Goal: Task Accomplishment & Management: Complete application form

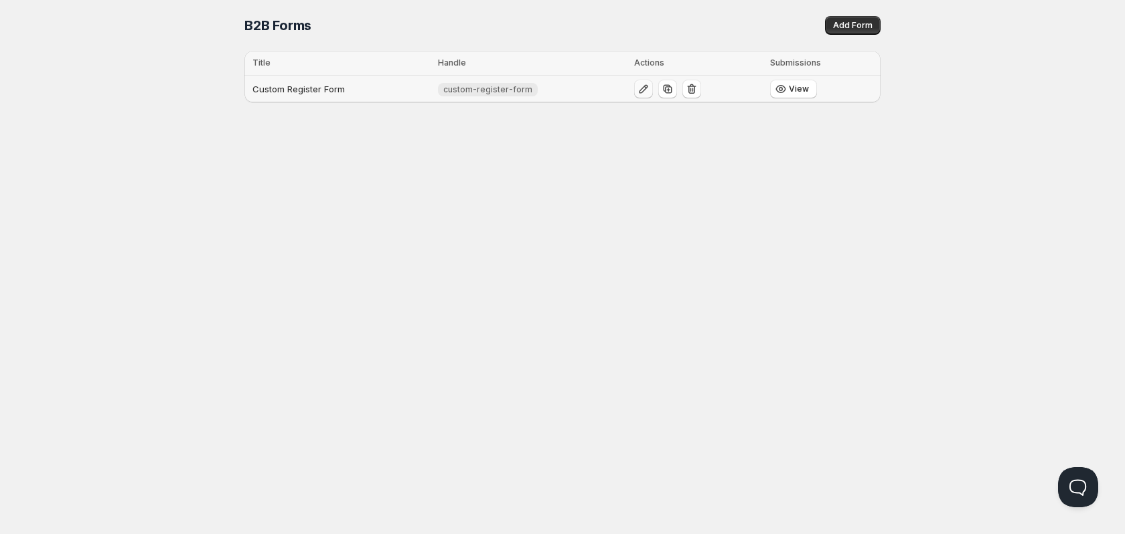
click at [646, 89] on icon "button" at bounding box center [643, 88] width 13 height 13
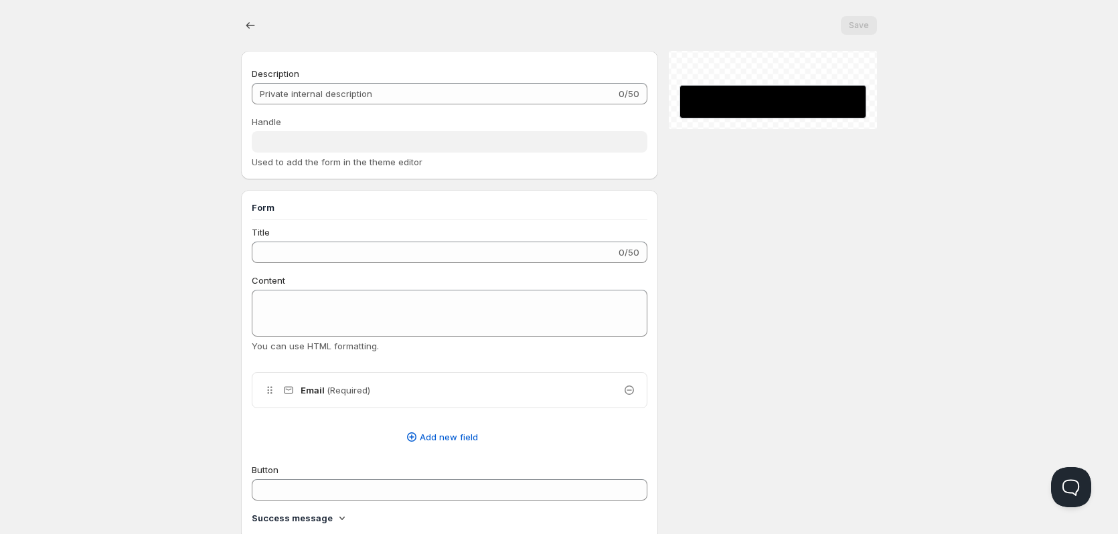
type input "Custom Register Form"
type input "custom-register-form"
type input "Register"
type input "Submit"
radio input "true"
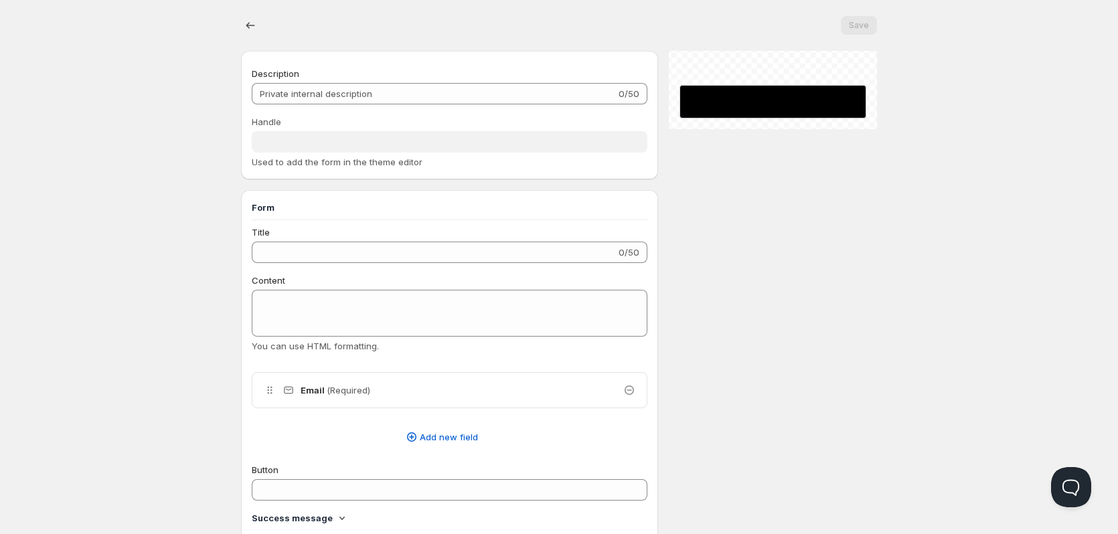
checkbox input "true"
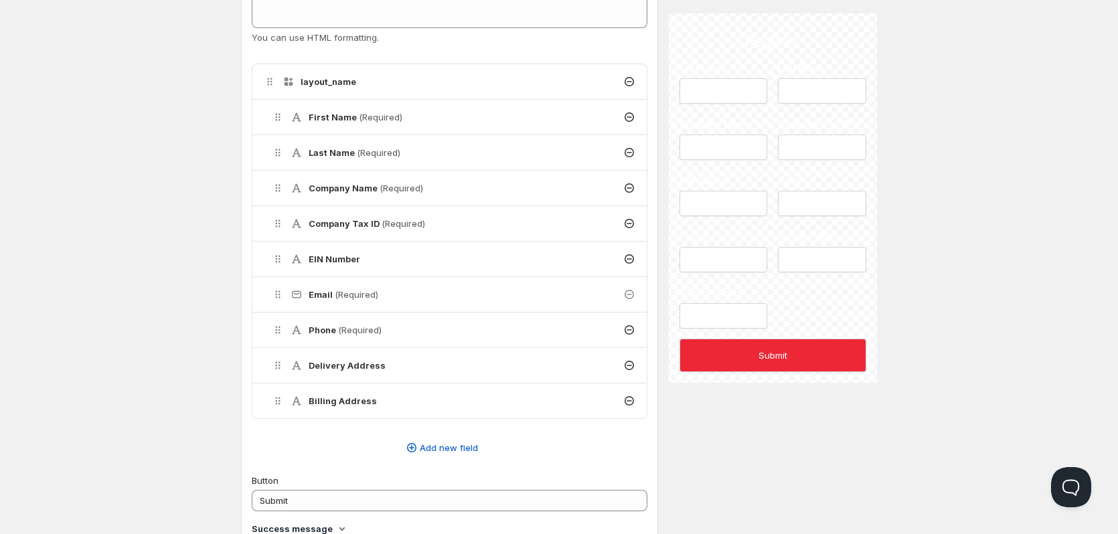
scroll to position [335, 0]
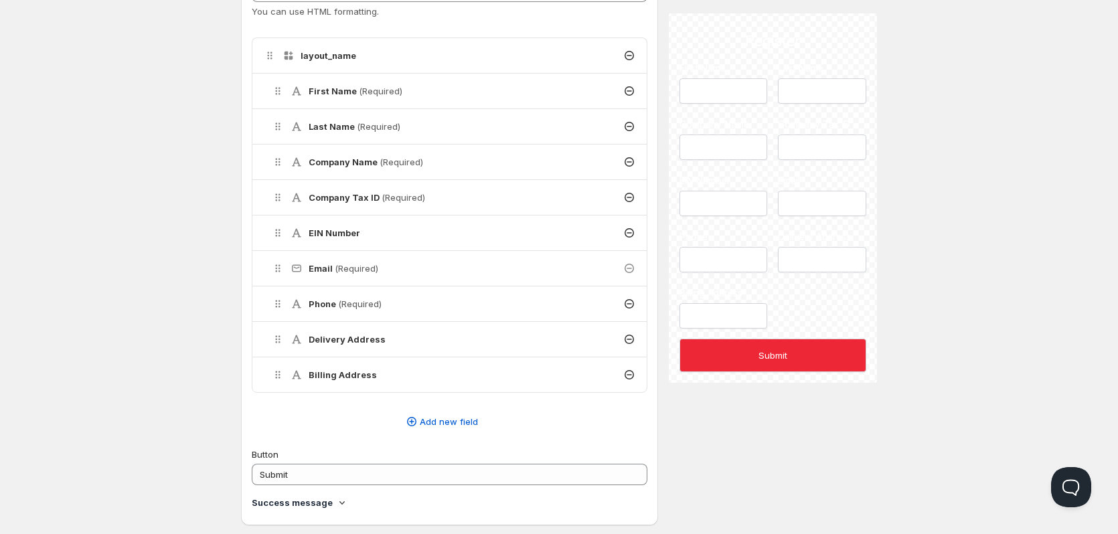
click at [310, 307] on h4 "Phone (Required)" at bounding box center [345, 303] width 73 height 13
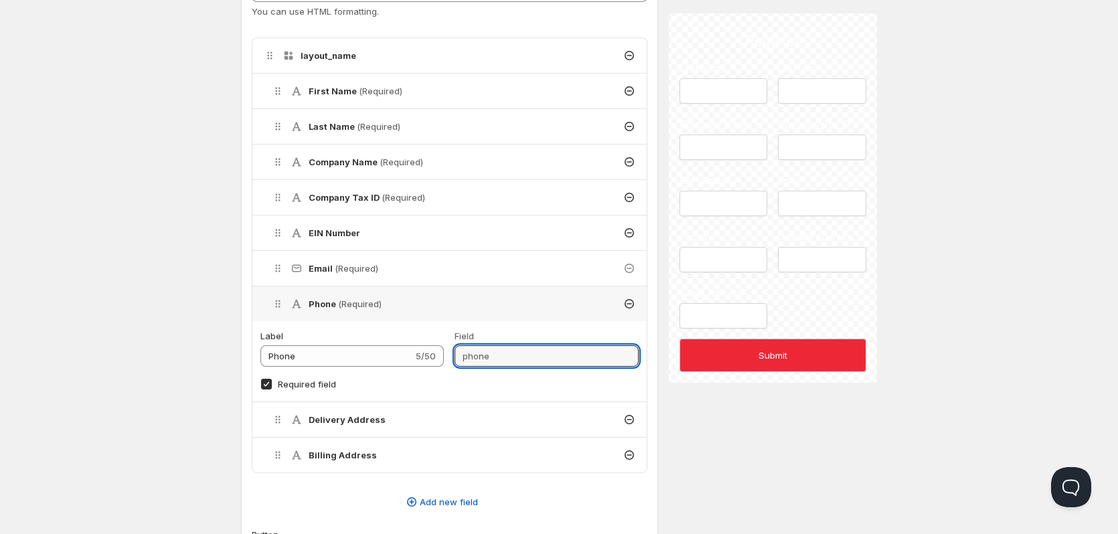
click at [489, 352] on input "phone" at bounding box center [546, 356] width 183 height 21
click at [461, 502] on span "Add new field" at bounding box center [449, 501] width 58 height 13
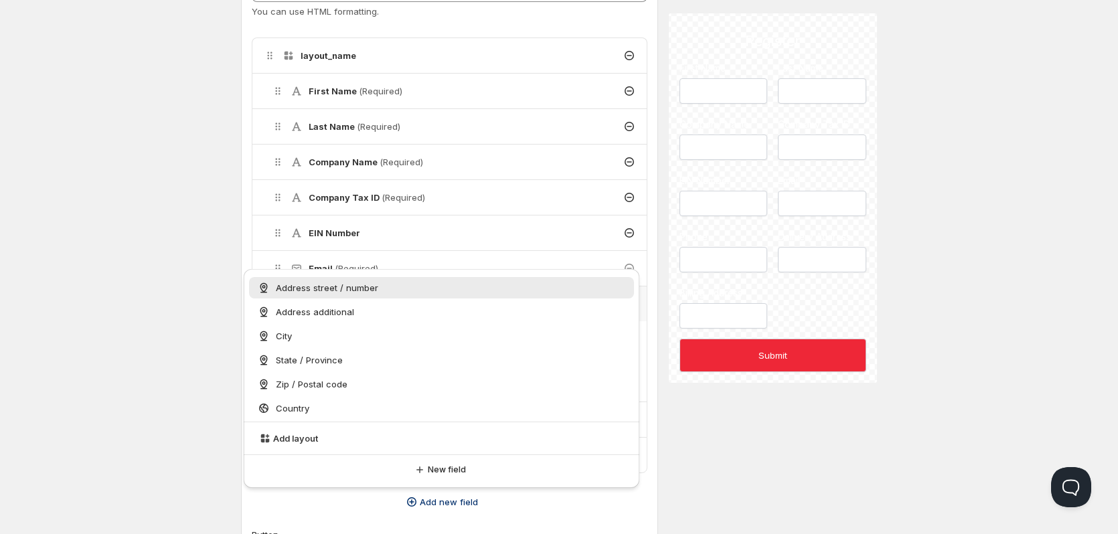
click at [444, 479] on div "New field" at bounding box center [442, 470] width 396 height 31
click at [443, 476] on button "New field" at bounding box center [441, 470] width 385 height 19
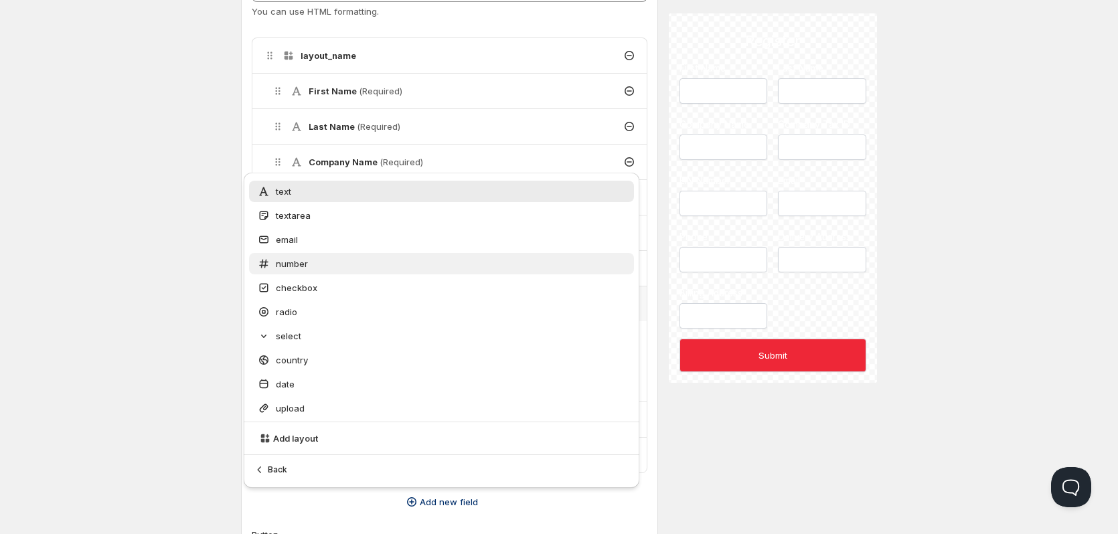
click at [341, 270] on div "number" at bounding box center [441, 263] width 369 height 13
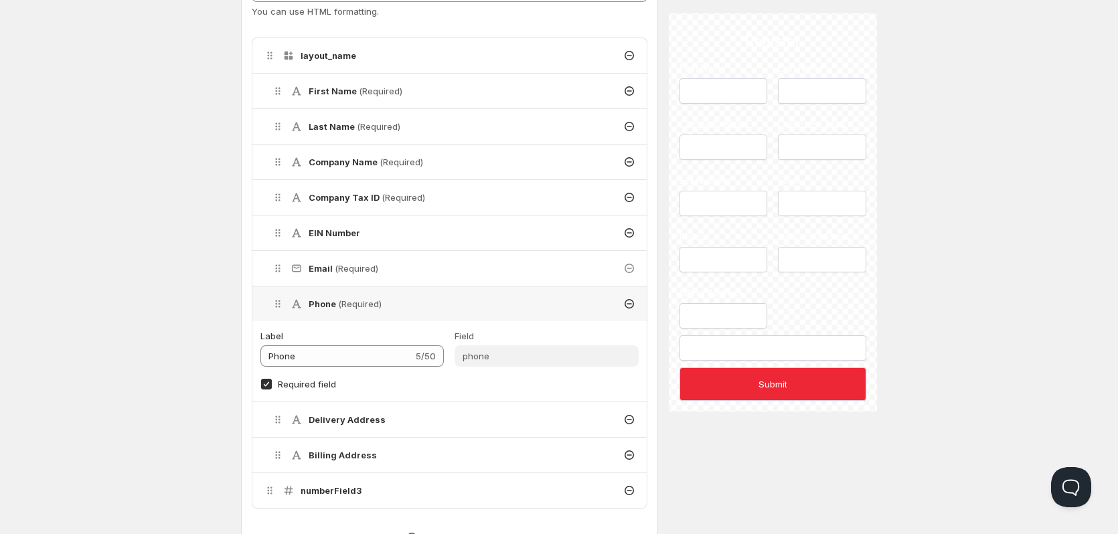
click at [344, 498] on div "numberField3" at bounding box center [449, 490] width 394 height 35
click at [345, 352] on input "Phone" at bounding box center [336, 356] width 153 height 21
click at [629, 301] on icon at bounding box center [629, 303] width 13 height 13
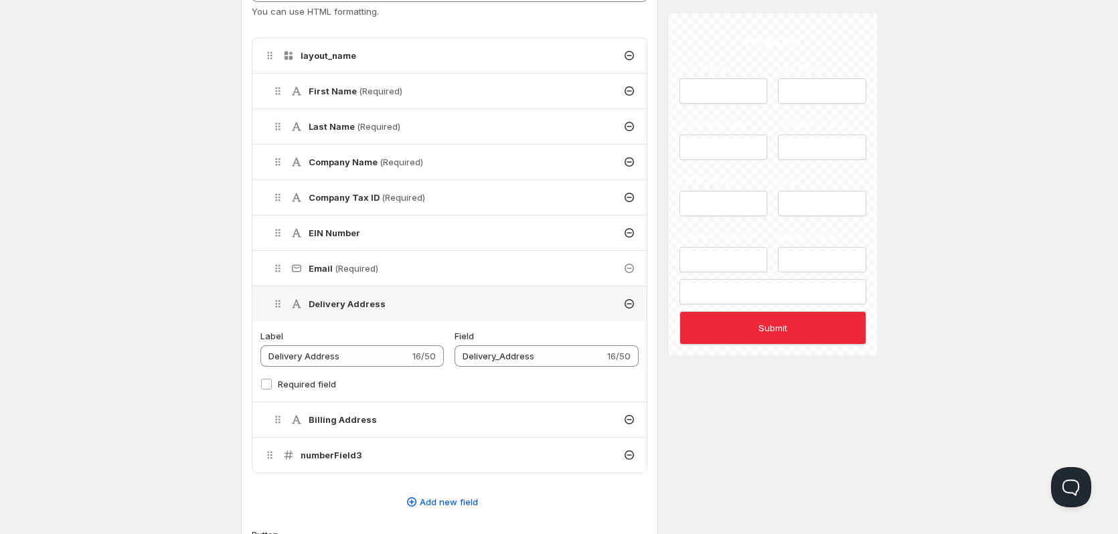
click at [335, 462] on div "numberField3" at bounding box center [449, 455] width 394 height 35
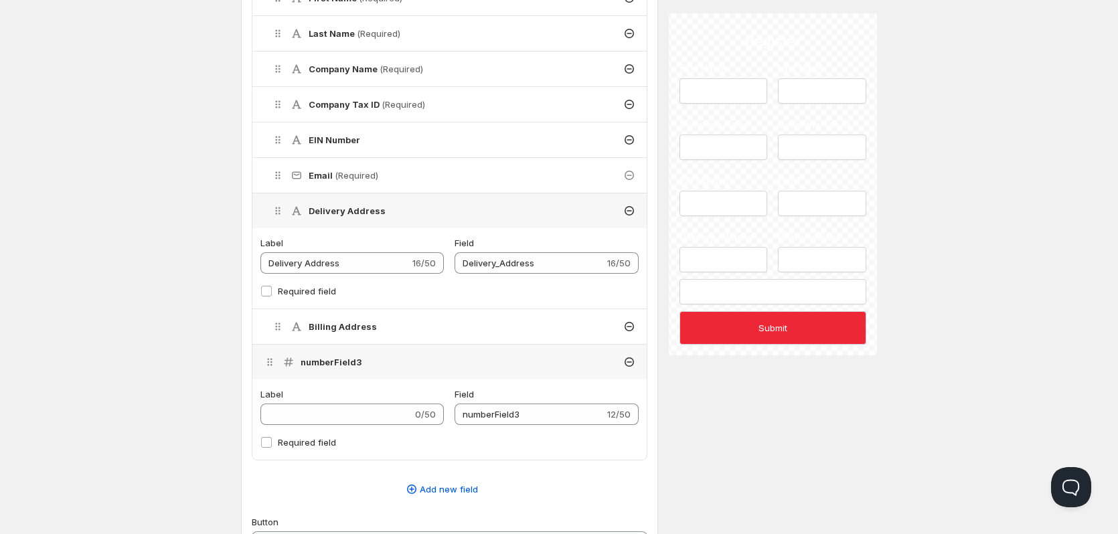
scroll to position [469, 0]
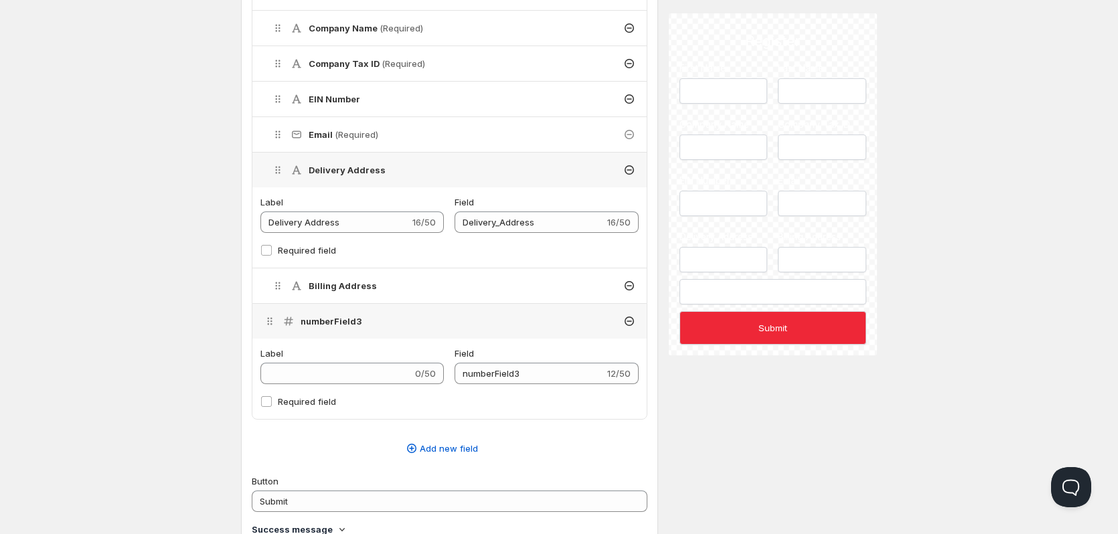
click at [385, 362] on div "Label 0/50" at bounding box center [351, 365] width 183 height 37
click at [373, 378] on input "Label" at bounding box center [336, 373] width 152 height 21
type input "P"
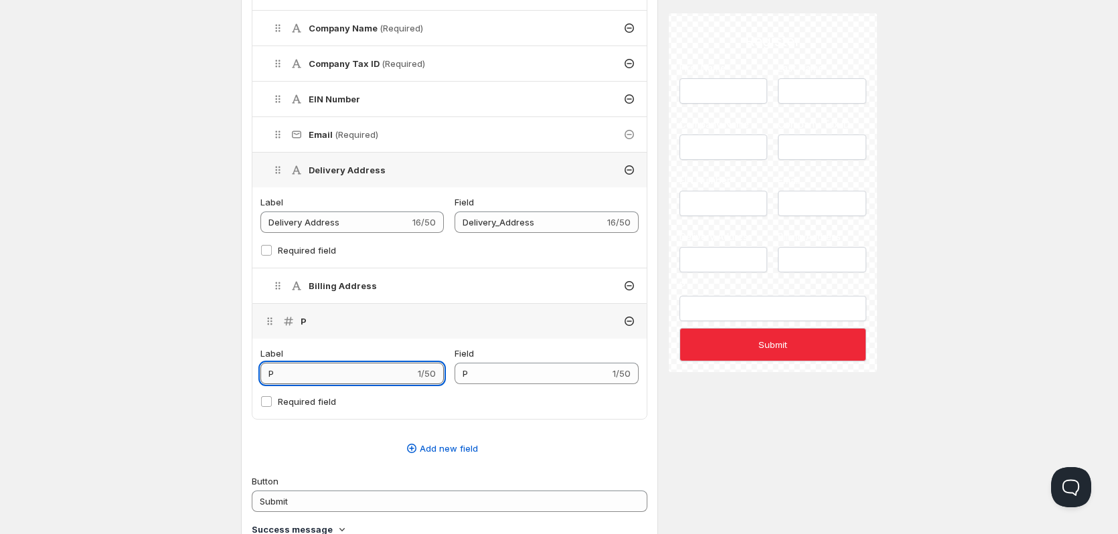
type input "Ph"
type input "Pho"
type input "Phon"
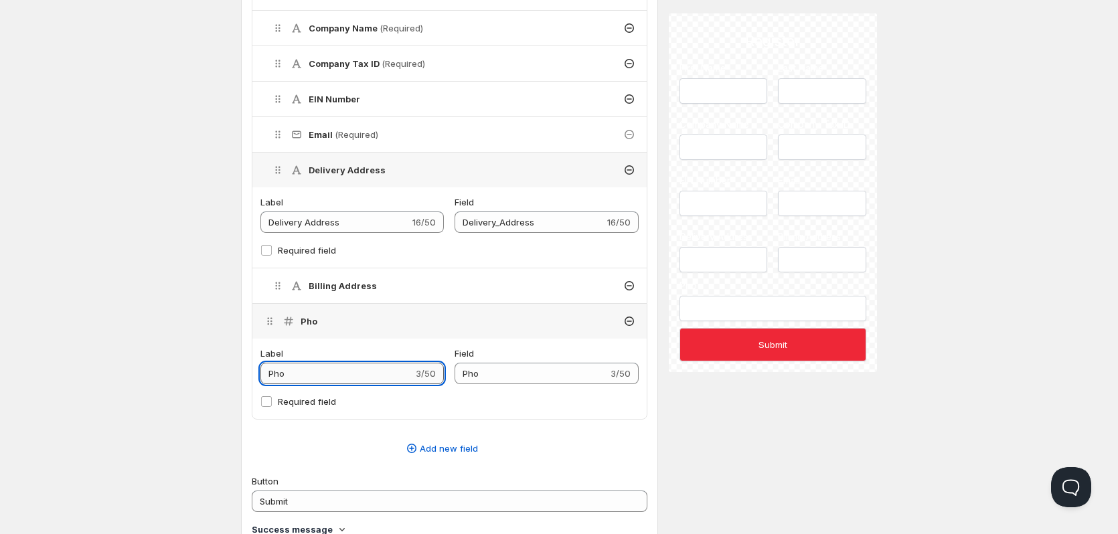
type input "Phon"
type input "Phone"
click at [266, 402] on input "Required field" at bounding box center [266, 401] width 11 height 11
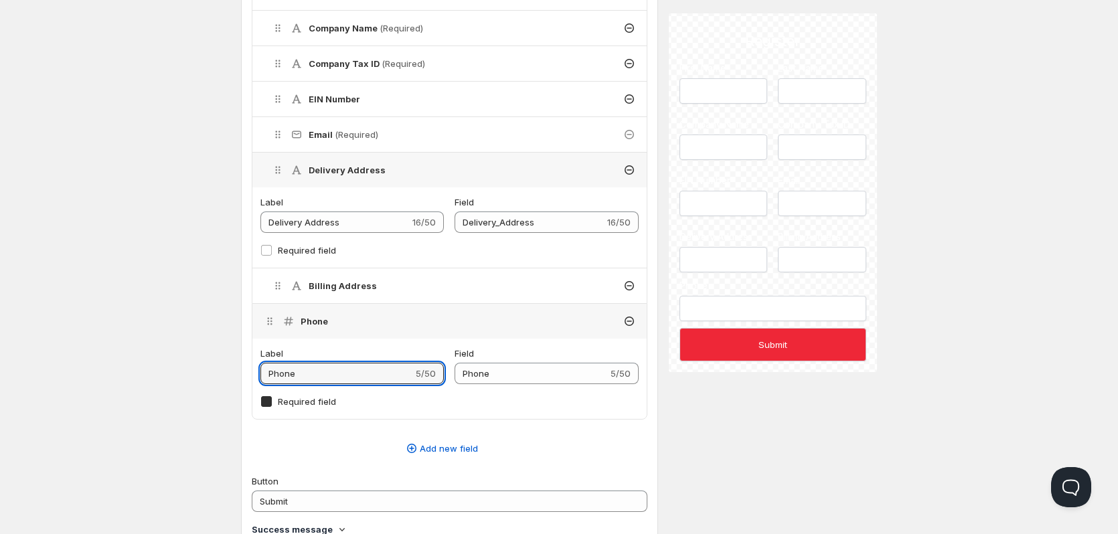
checkbox input "true"
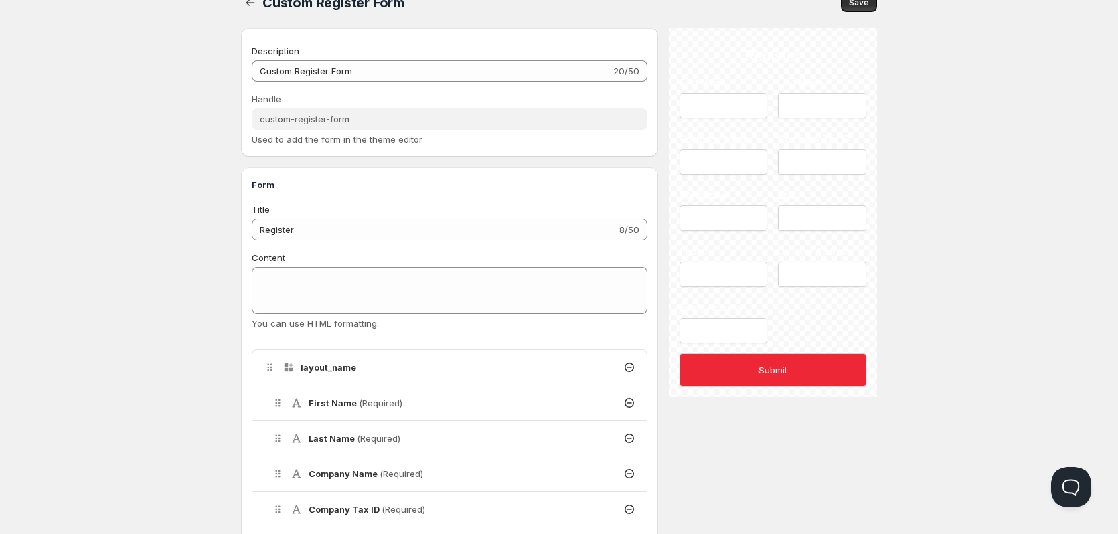
scroll to position [0, 0]
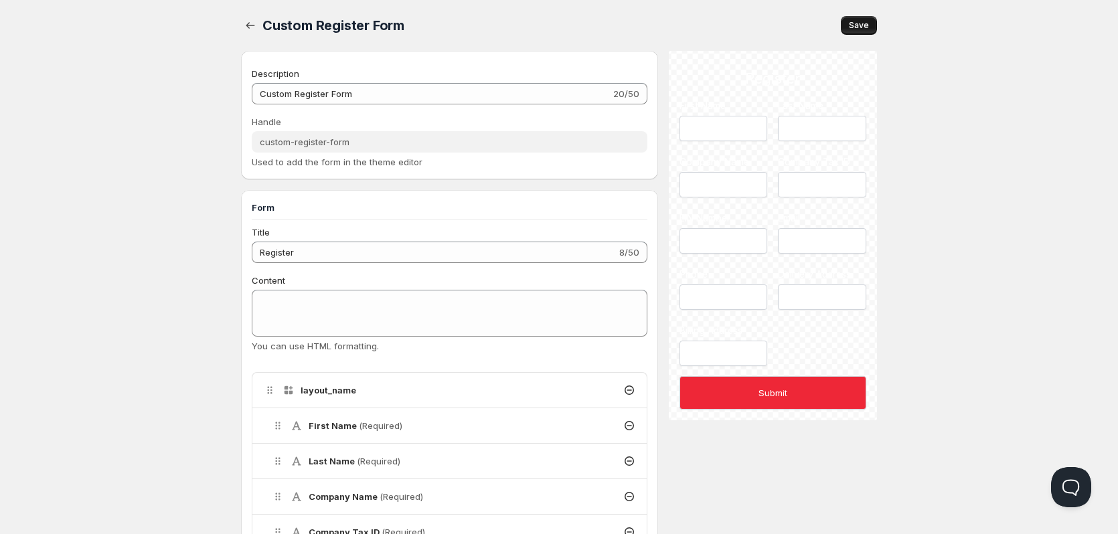
click at [863, 25] on span "Save" at bounding box center [859, 25] width 20 height 11
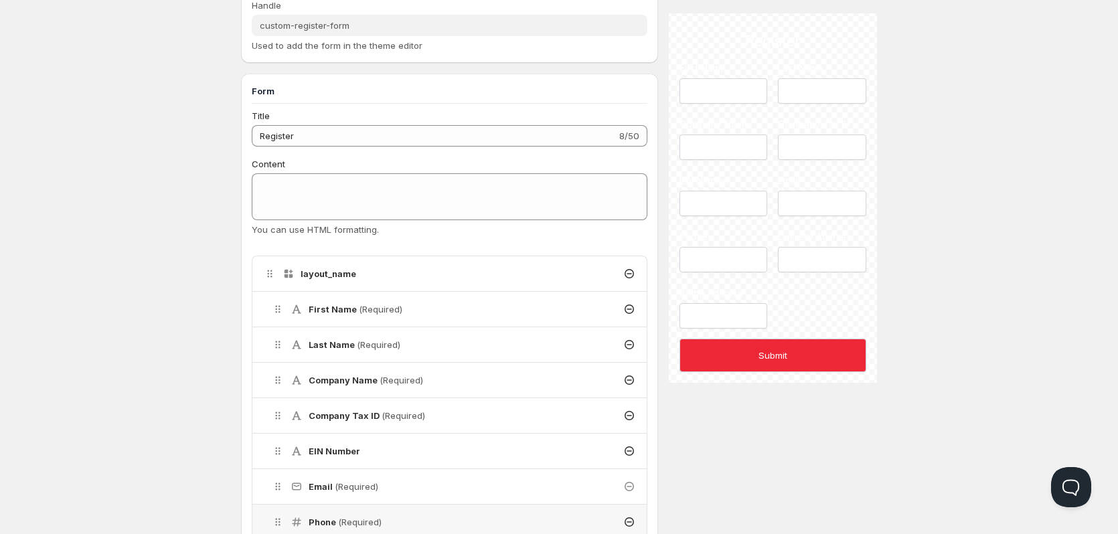
scroll to position [134, 0]
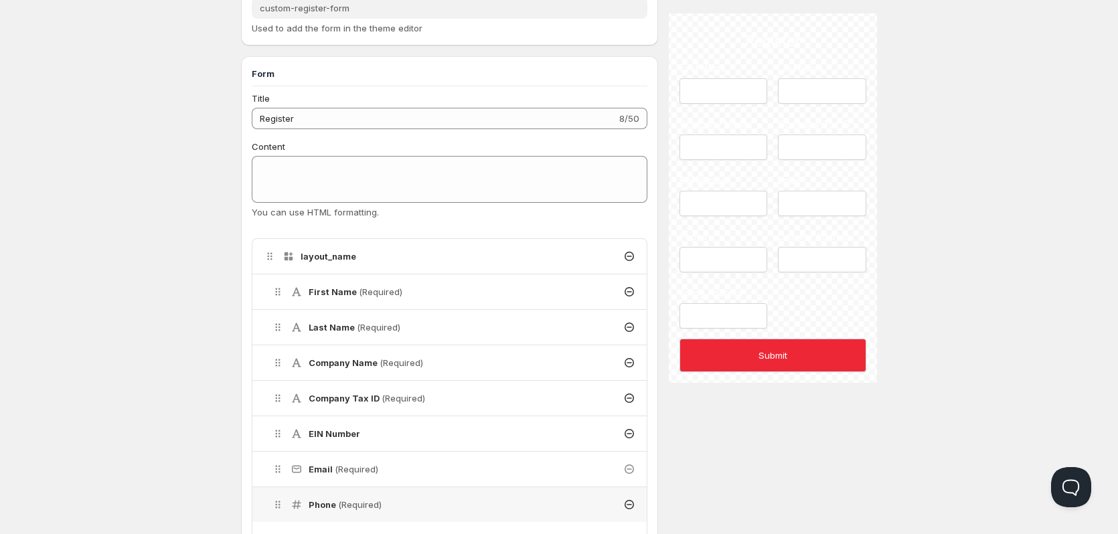
click at [465, 393] on div "Company Tax ID (Required)" at bounding box center [453, 398] width 386 height 35
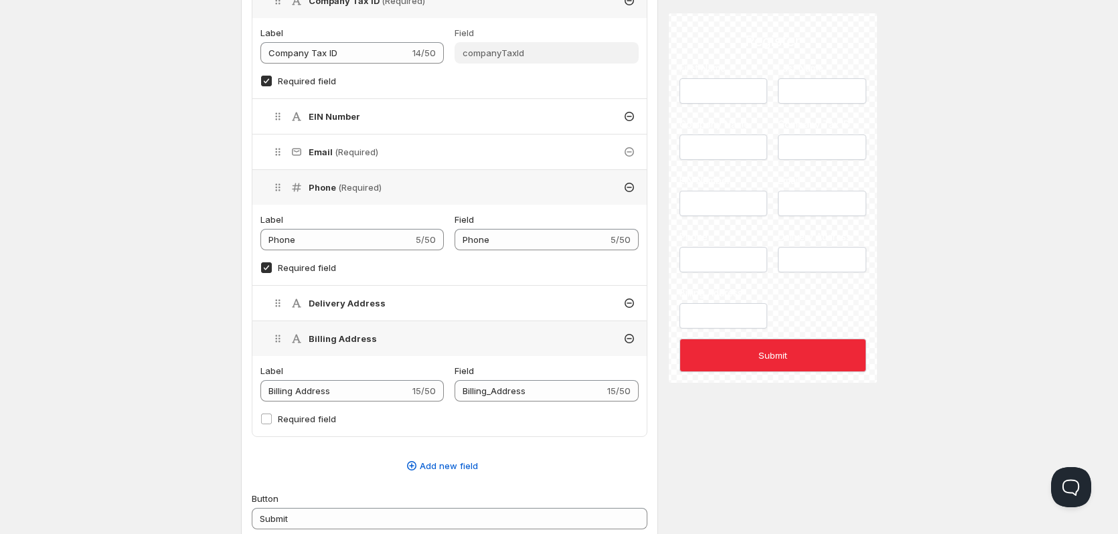
scroll to position [536, 0]
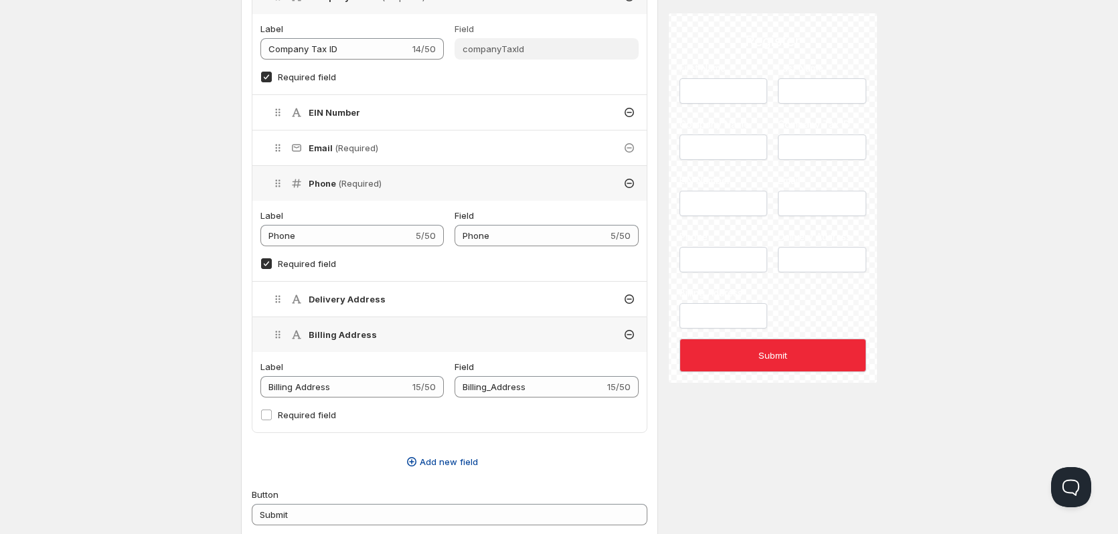
click at [469, 463] on span "Add new field" at bounding box center [449, 461] width 58 height 13
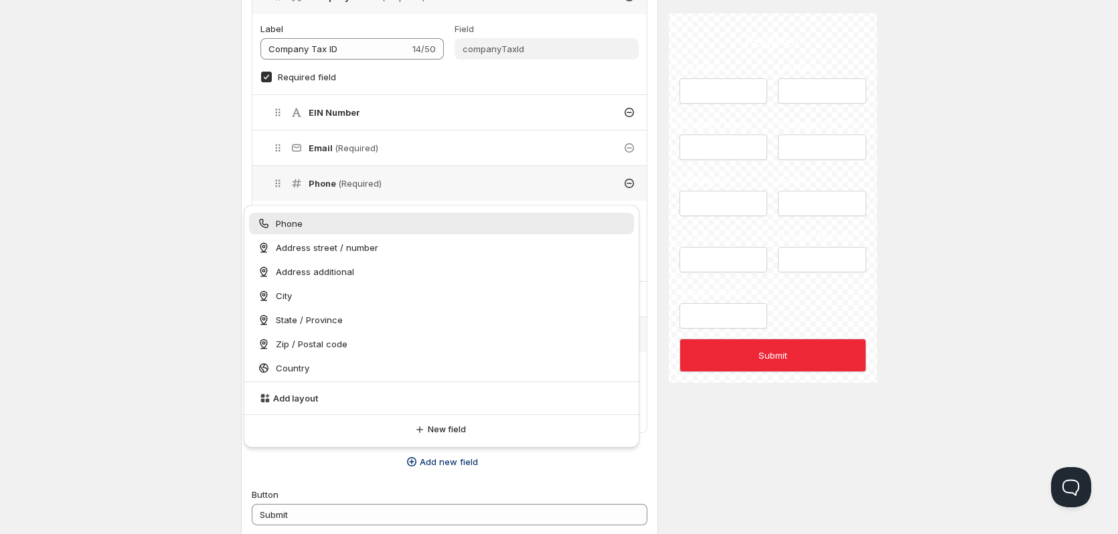
click at [745, 465] on div "Description Custom Register Form 20/50 Handle custom-register-form Used to add …" at bounding box center [559, 406] width 636 height 1782
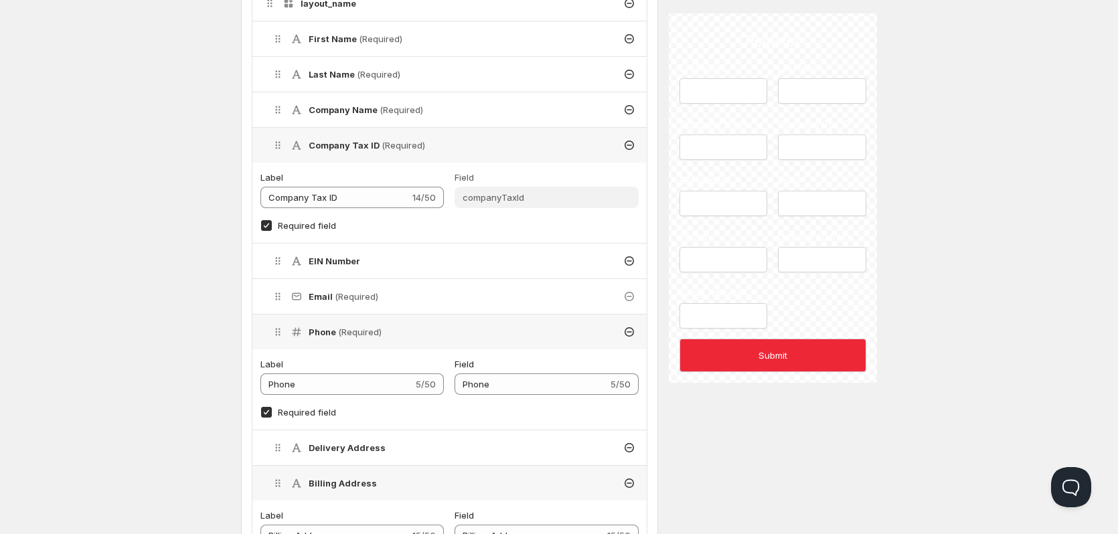
scroll to position [402, 0]
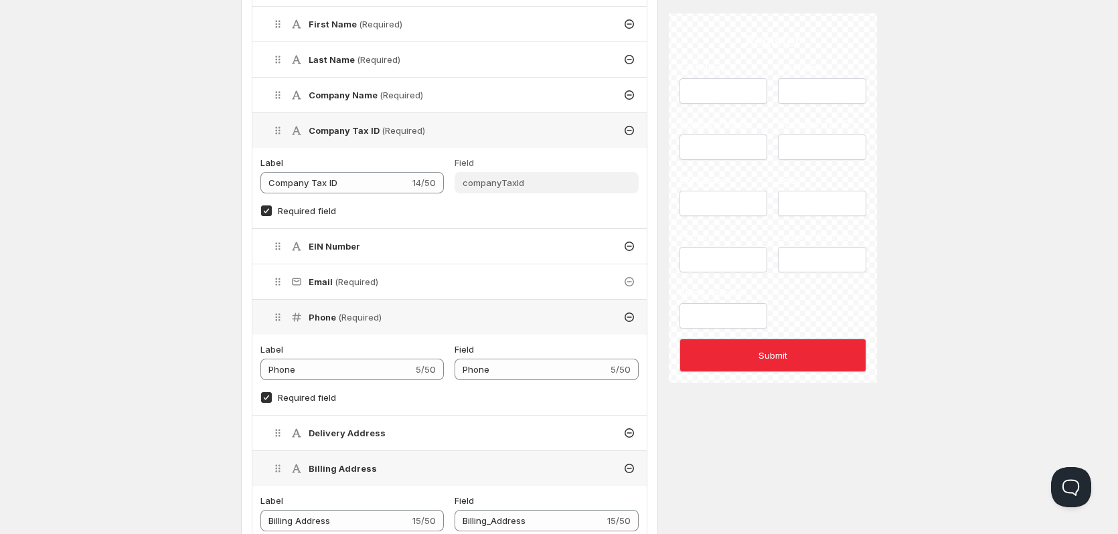
click at [312, 250] on h4 "EIN Number" at bounding box center [335, 246] width 52 height 13
